Goal: Find specific page/section: Find specific page/section

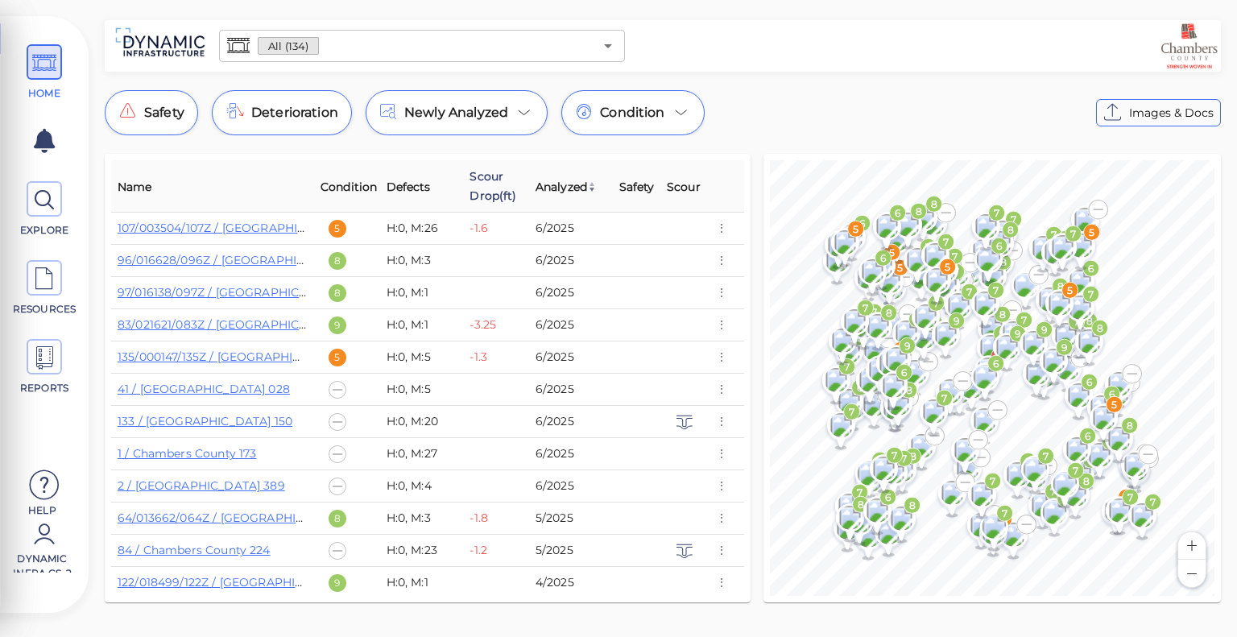
click at [504, 196] on span "Scour Drop(ft)" at bounding box center [496, 186] width 53 height 39
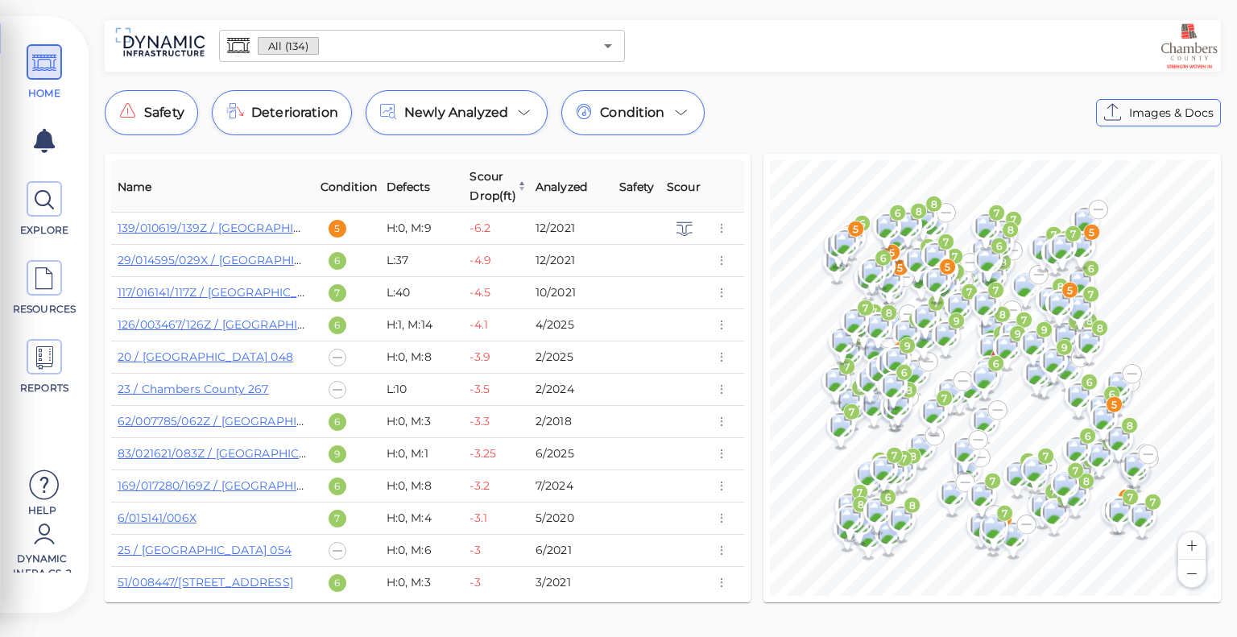
click at [504, 196] on span "Scour Drop(ft)" at bounding box center [498, 186] width 56 height 39
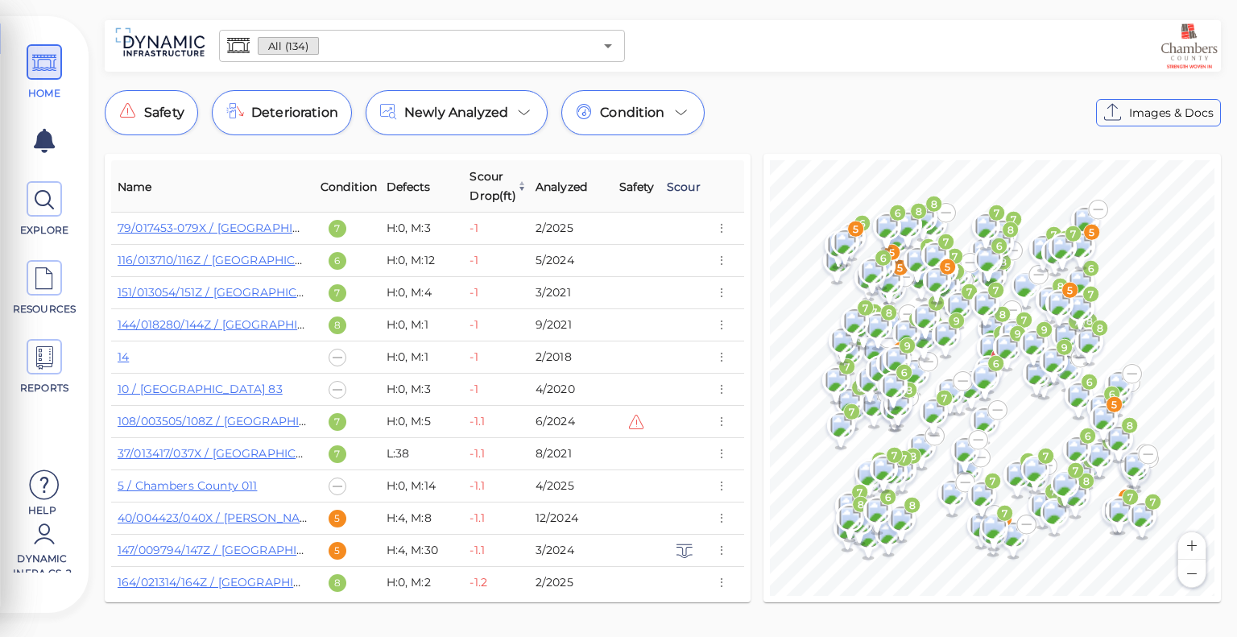
click at [674, 185] on span "Scour" at bounding box center [684, 186] width 34 height 19
click at [674, 185] on span "Scour" at bounding box center [689, 186] width 44 height 19
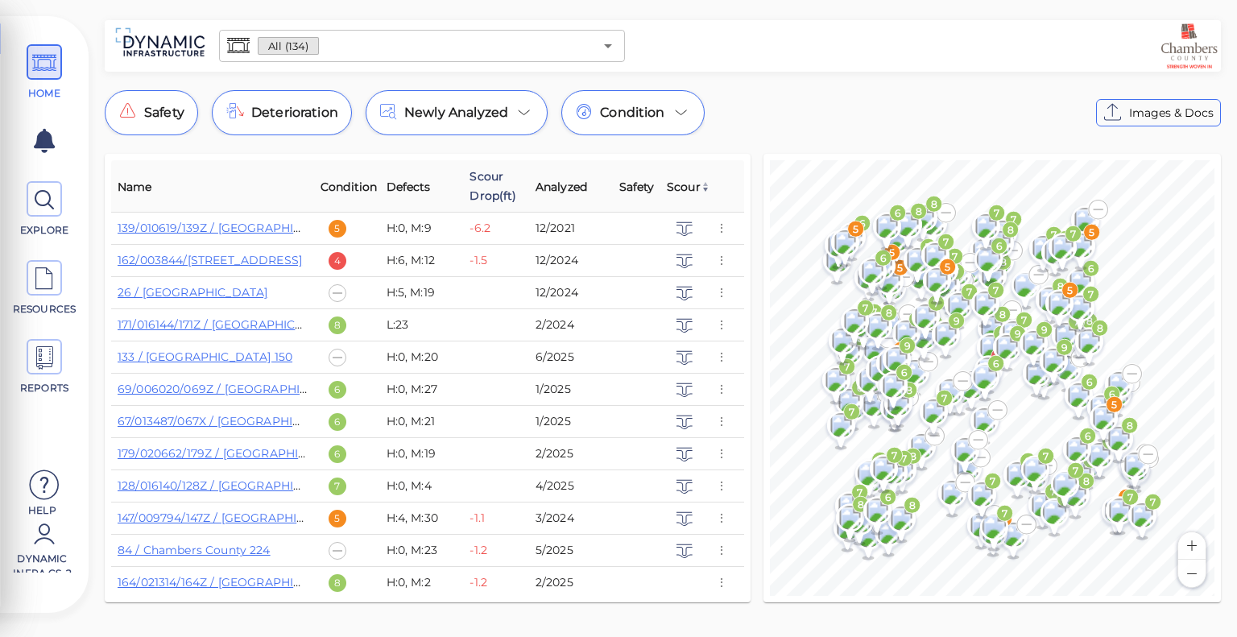
click at [499, 196] on span "Scour Drop(ft)" at bounding box center [496, 186] width 53 height 39
